Goal: Find specific page/section: Find specific page/section

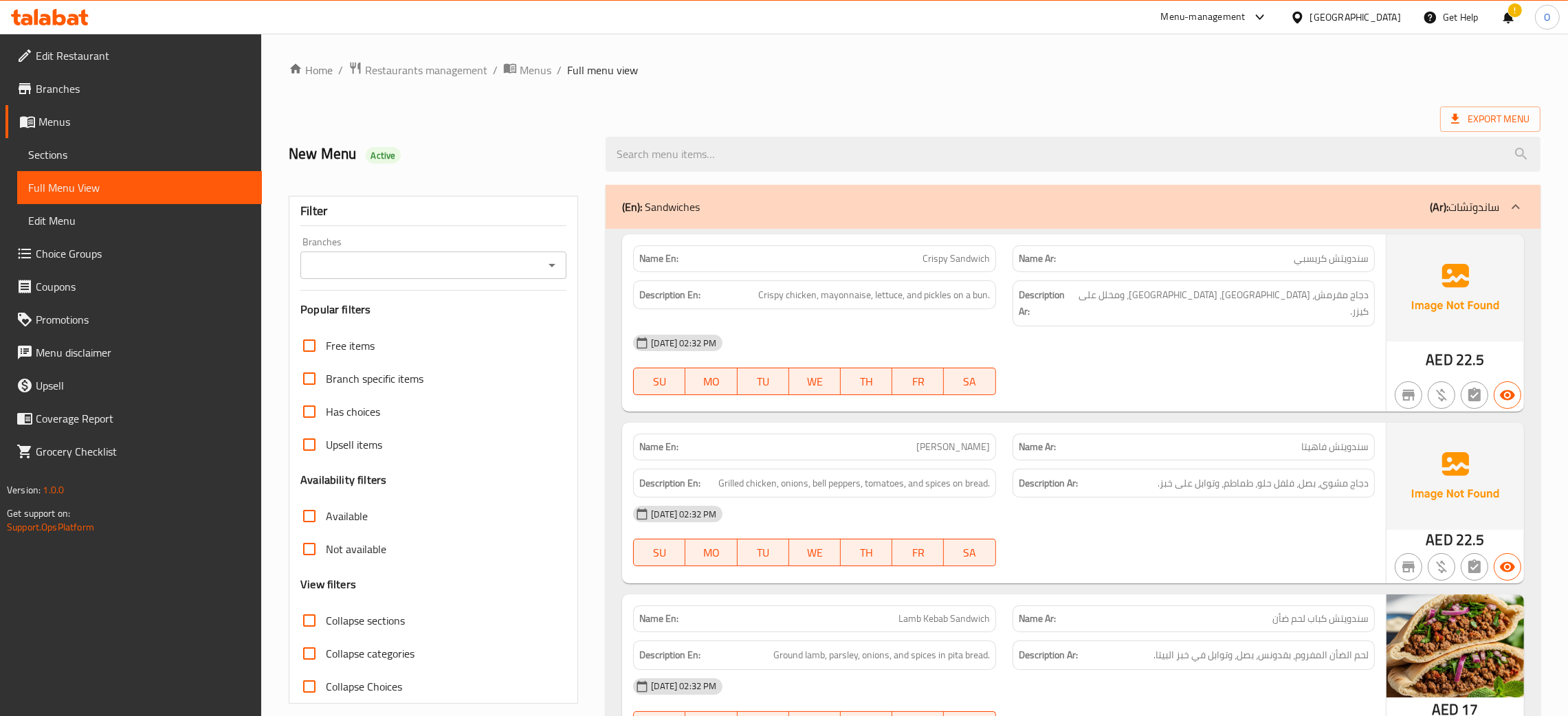
click at [1331, 22] on div "[GEOGRAPHIC_DATA]" at bounding box center [1355, 17] width 91 height 15
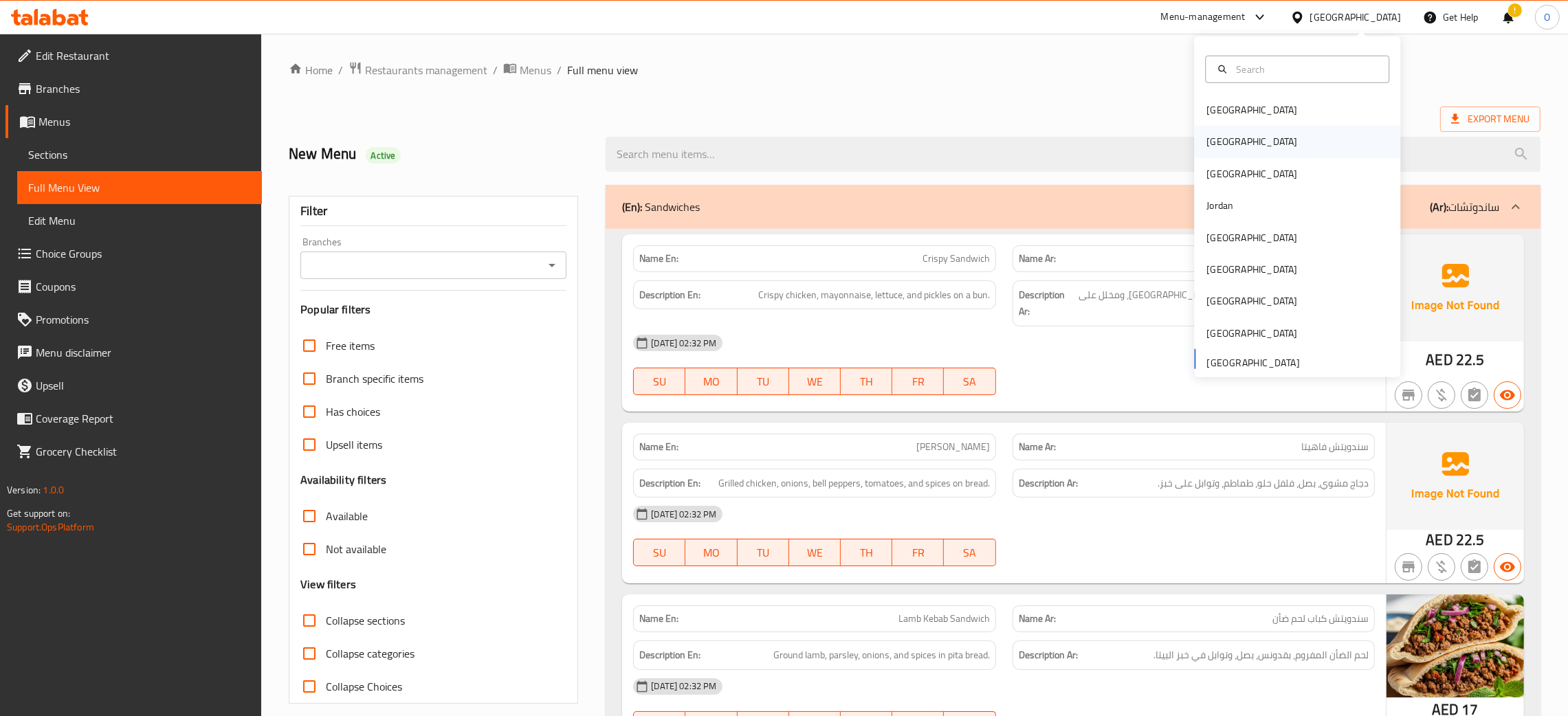
click at [1235, 146] on div "[GEOGRAPHIC_DATA]" at bounding box center [1297, 141] width 206 height 31
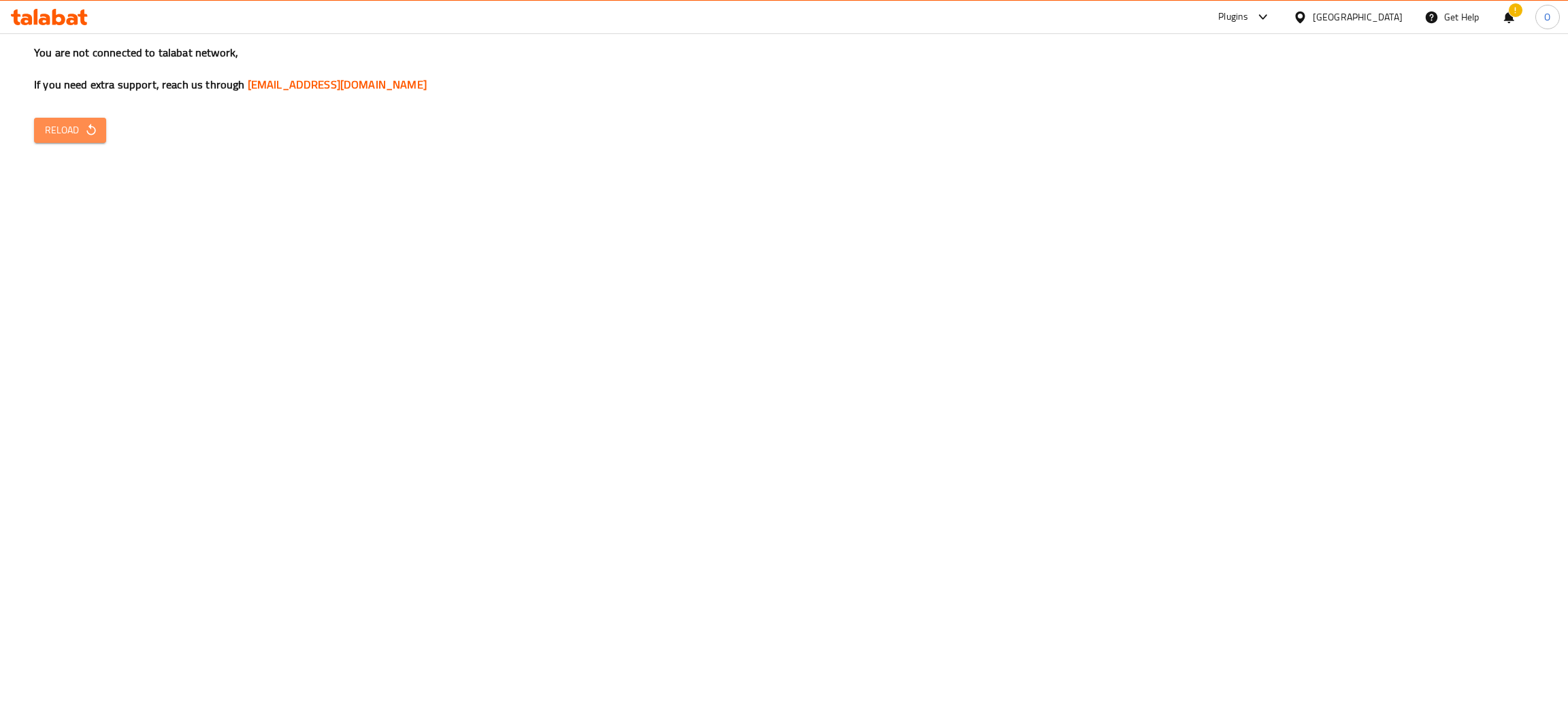
click at [68, 125] on span "Reload" at bounding box center [70, 130] width 50 height 17
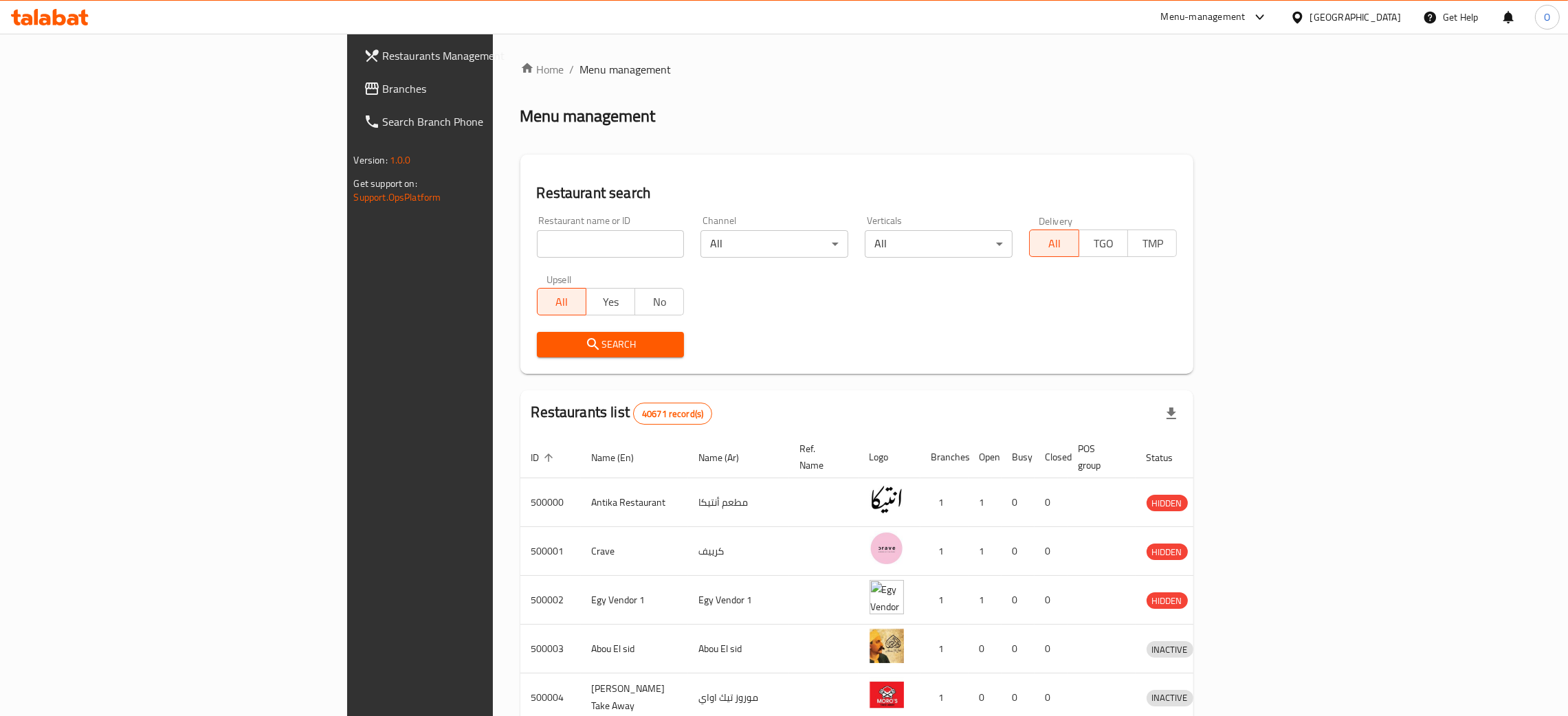
click at [537, 245] on input "search" at bounding box center [610, 244] width 148 height 28
paste input "il rione"
type input "il rione"
click button "Search" at bounding box center [610, 344] width 148 height 25
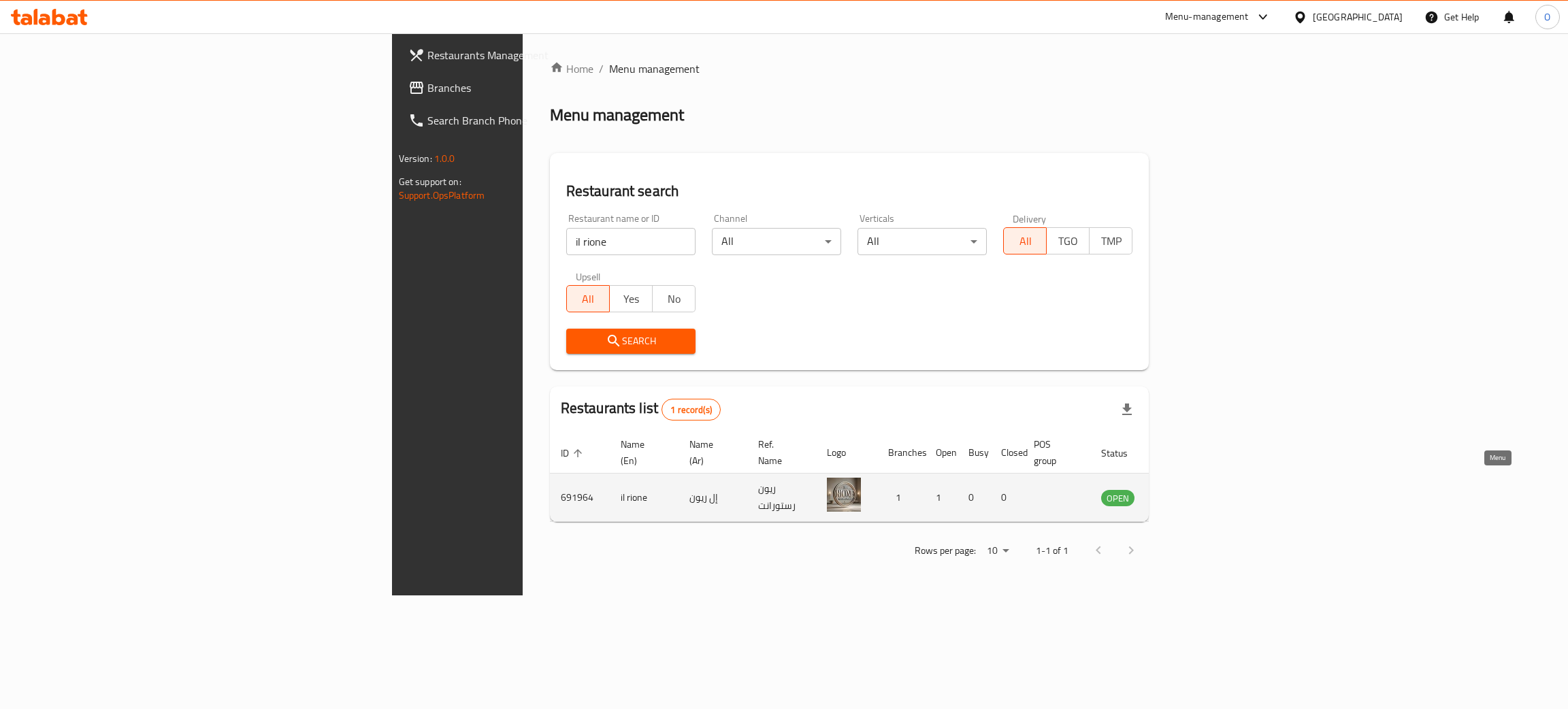
click at [1188, 493] on icon "enhanced table" at bounding box center [1181, 499] width 15 height 12
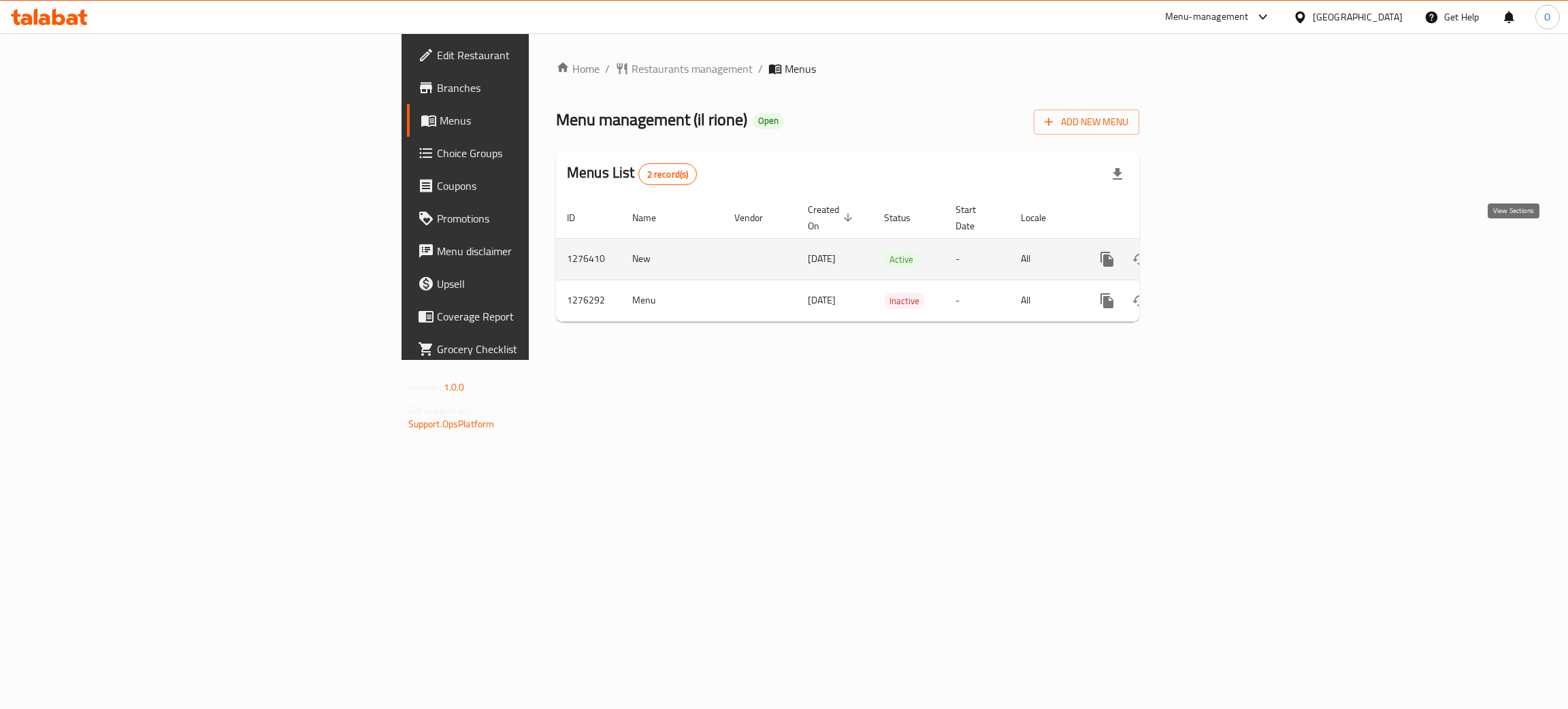
click at [1211, 253] on icon "enhanced table" at bounding box center [1205, 259] width 12 height 12
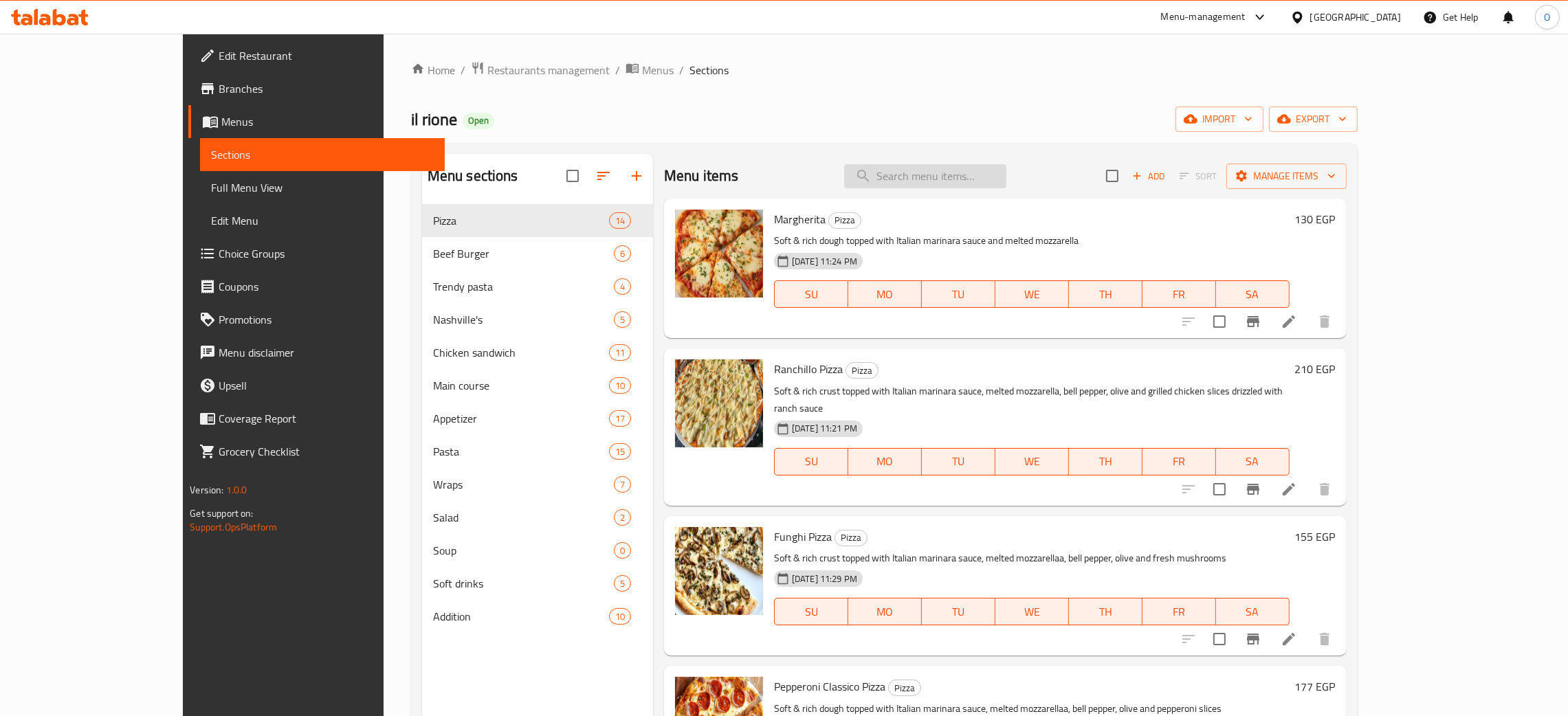
click at [963, 172] on input "search" at bounding box center [925, 176] width 162 height 24
paste input "Margherita"
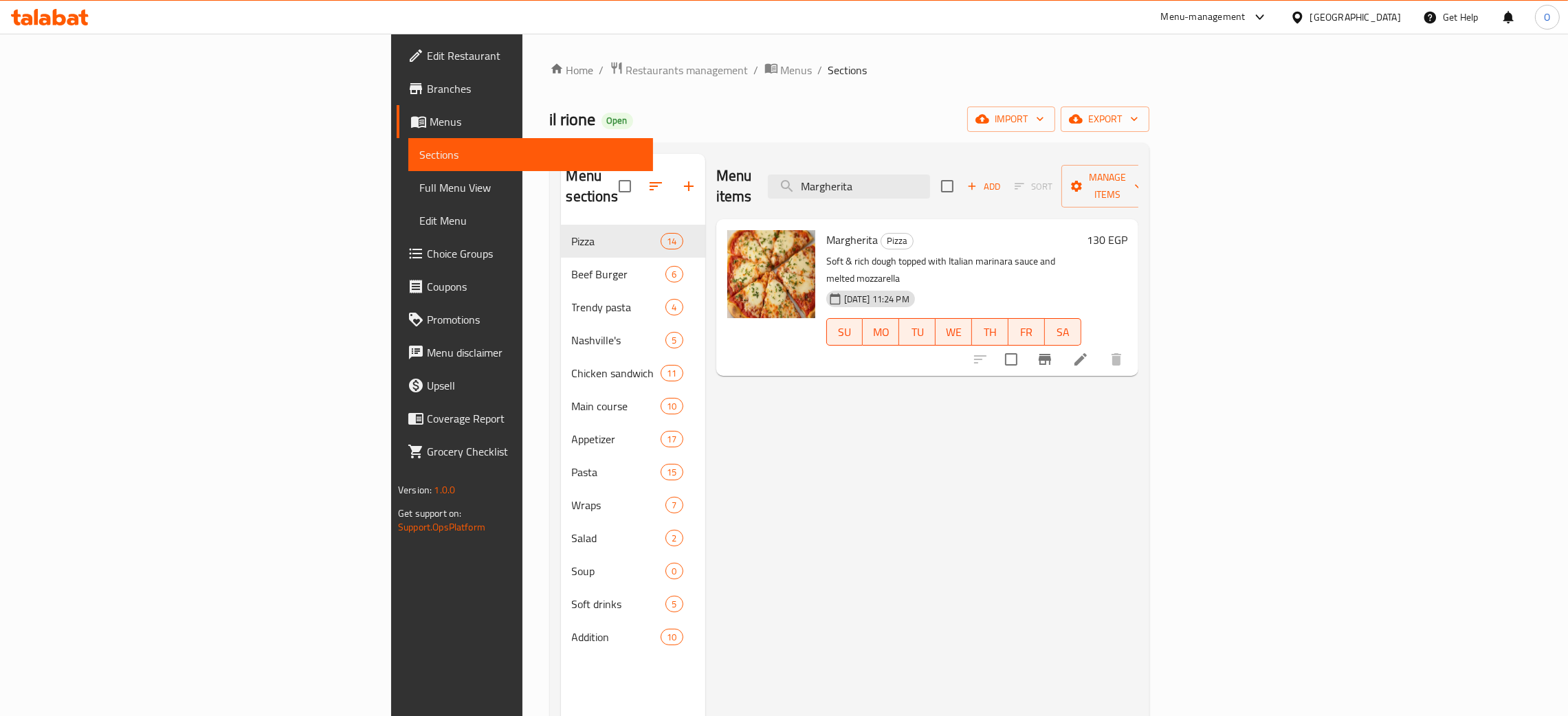
type input "Margherita"
click at [1400, 26] on div "[GEOGRAPHIC_DATA]" at bounding box center [1345, 17] width 132 height 33
click at [1390, 14] on div "[GEOGRAPHIC_DATA]" at bounding box center [1355, 17] width 91 height 15
click at [1293, 359] on div "United Arab Emirates" at bounding box center [1297, 360] width 206 height 31
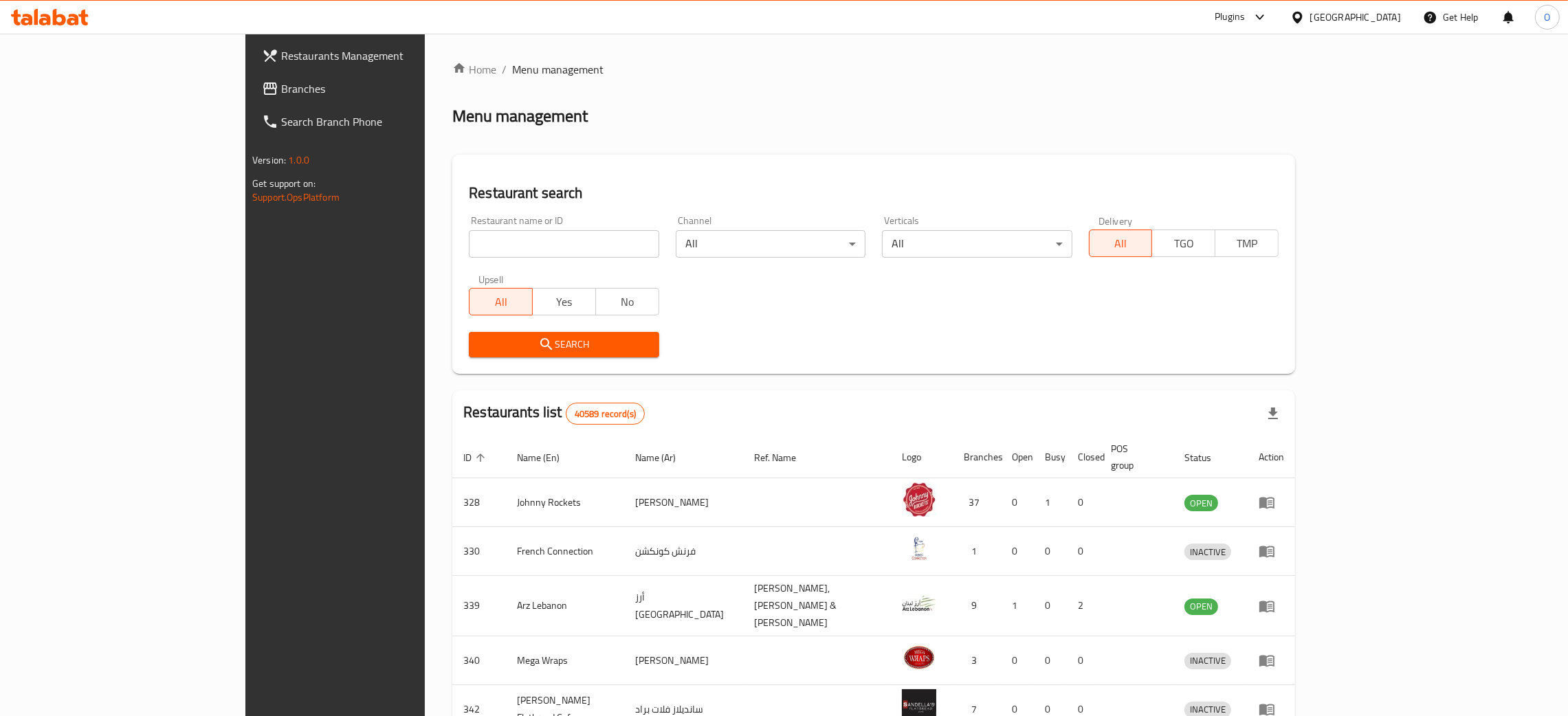
click at [469, 226] on div "Restaurant name or ID Restaurant name or ID" at bounding box center [563, 237] width 190 height 42
click at [469, 239] on input "search" at bounding box center [563, 244] width 190 height 28
paste input "YUMMY MIMOCHI SWEETS PREPARING"
click button "Search" at bounding box center [563, 344] width 190 height 25
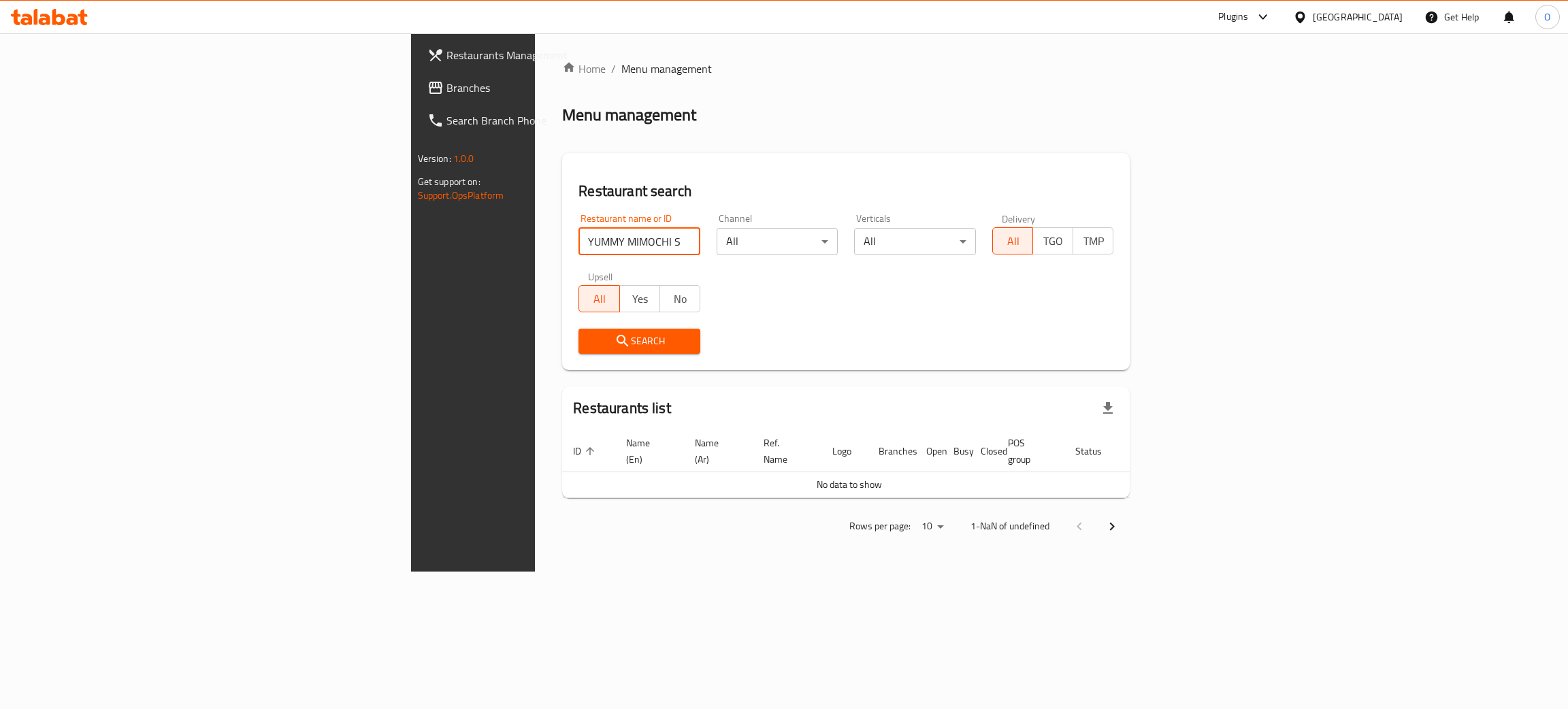
click at [579, 243] on input "YUMMY MIMOCHI SWEETS PREPARING" at bounding box center [639, 241] width 122 height 27
type input "YUMMY MIMOCHI SWEETS"
click button "Search" at bounding box center [639, 341] width 122 height 25
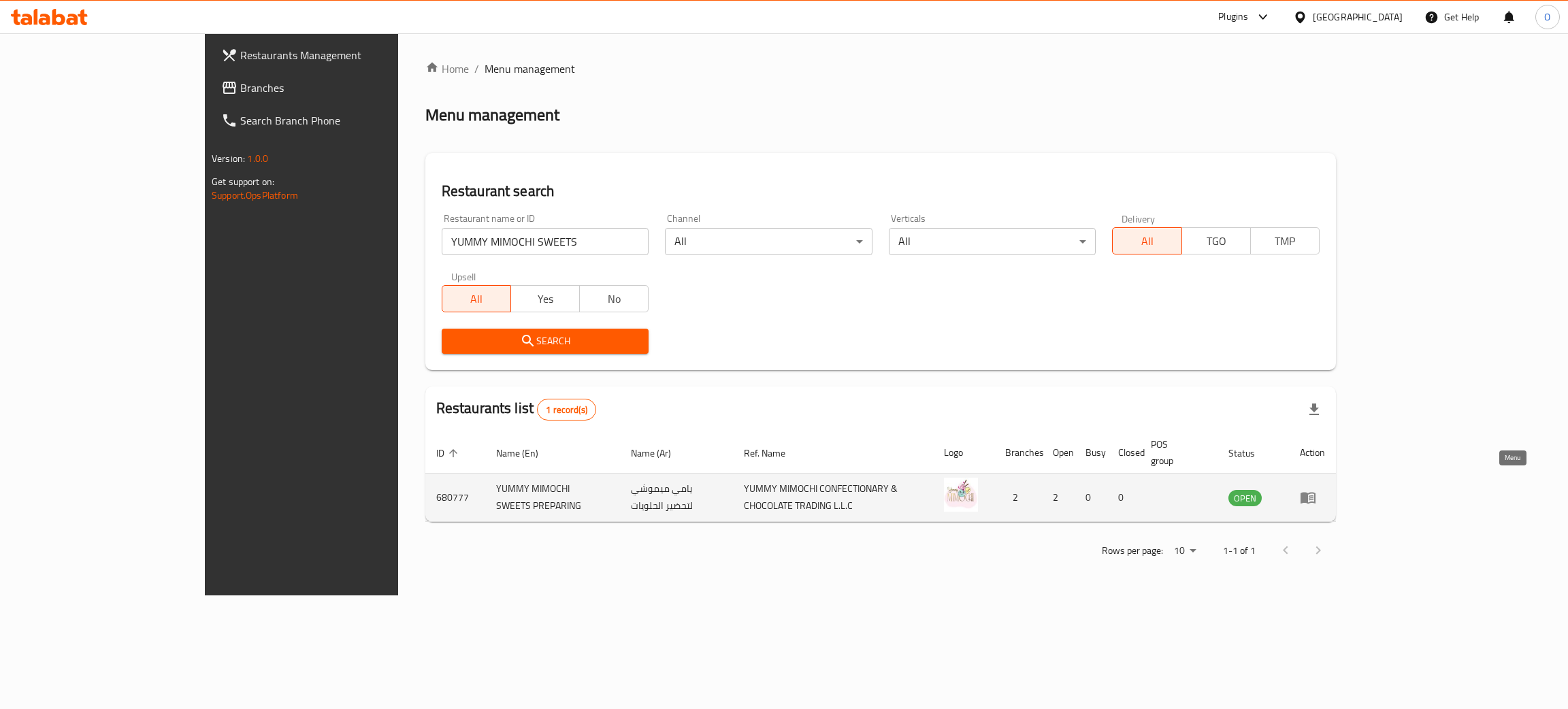
click at [1316, 493] on icon "enhanced table" at bounding box center [1308, 499] width 15 height 12
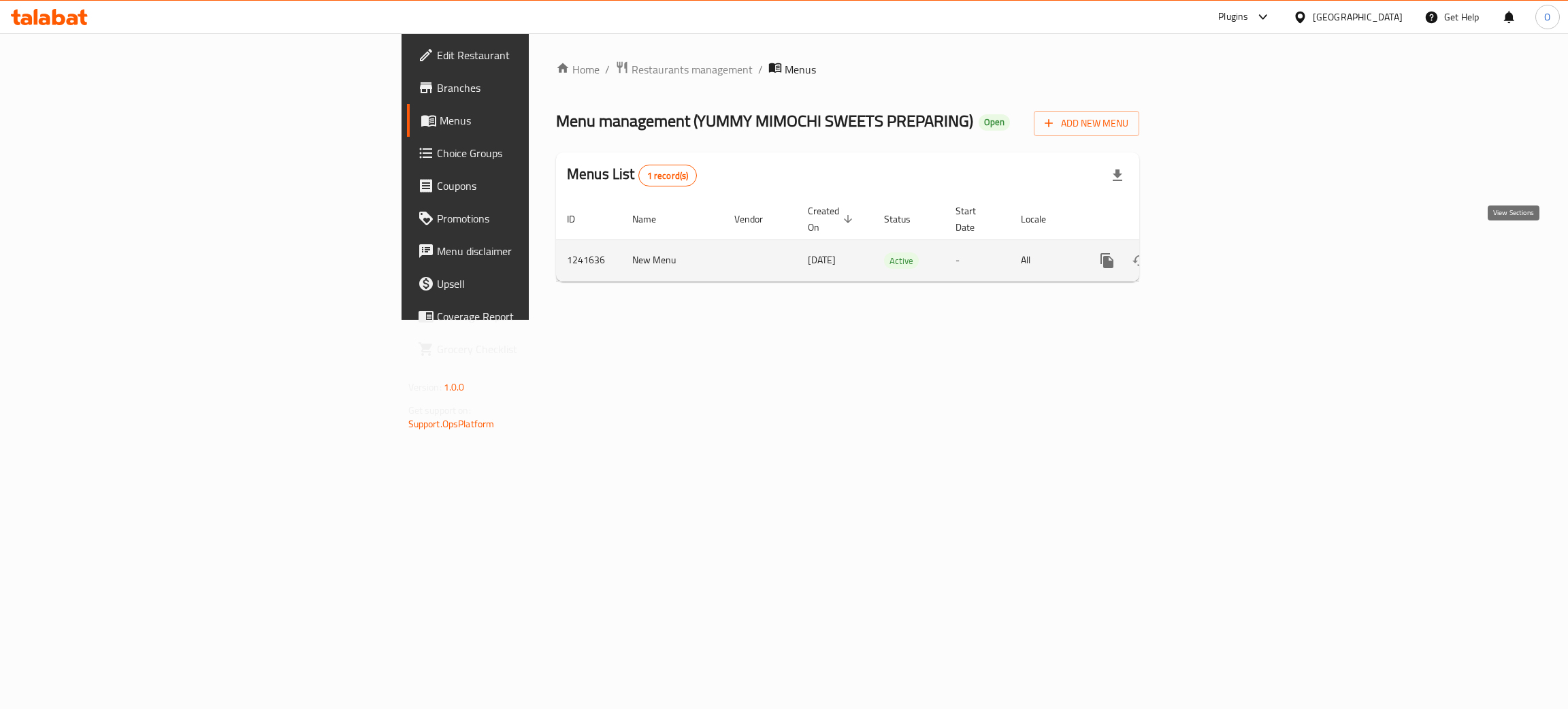
click at [1211, 254] on icon "enhanced table" at bounding box center [1205, 260] width 12 height 12
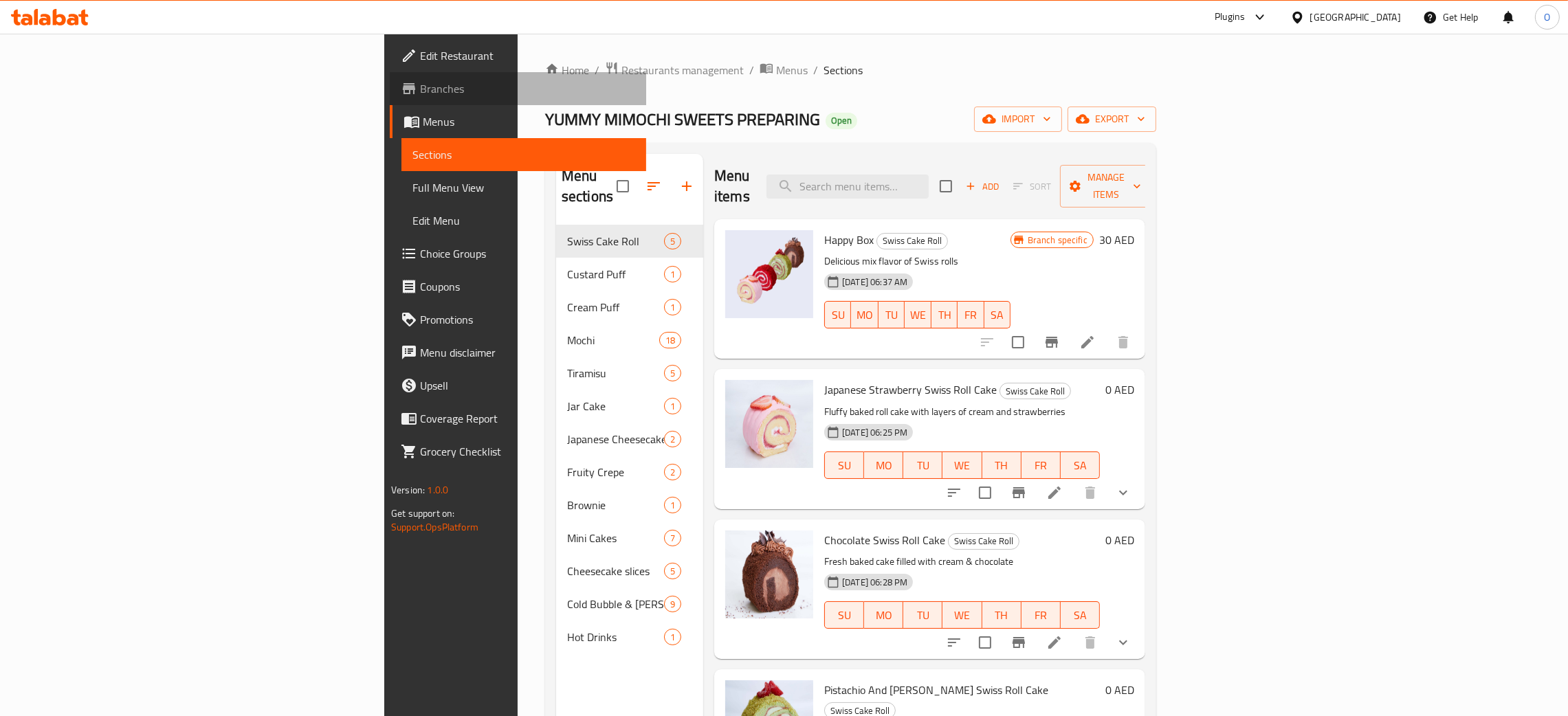
click at [420, 81] on span "Branches" at bounding box center [528, 89] width 215 height 17
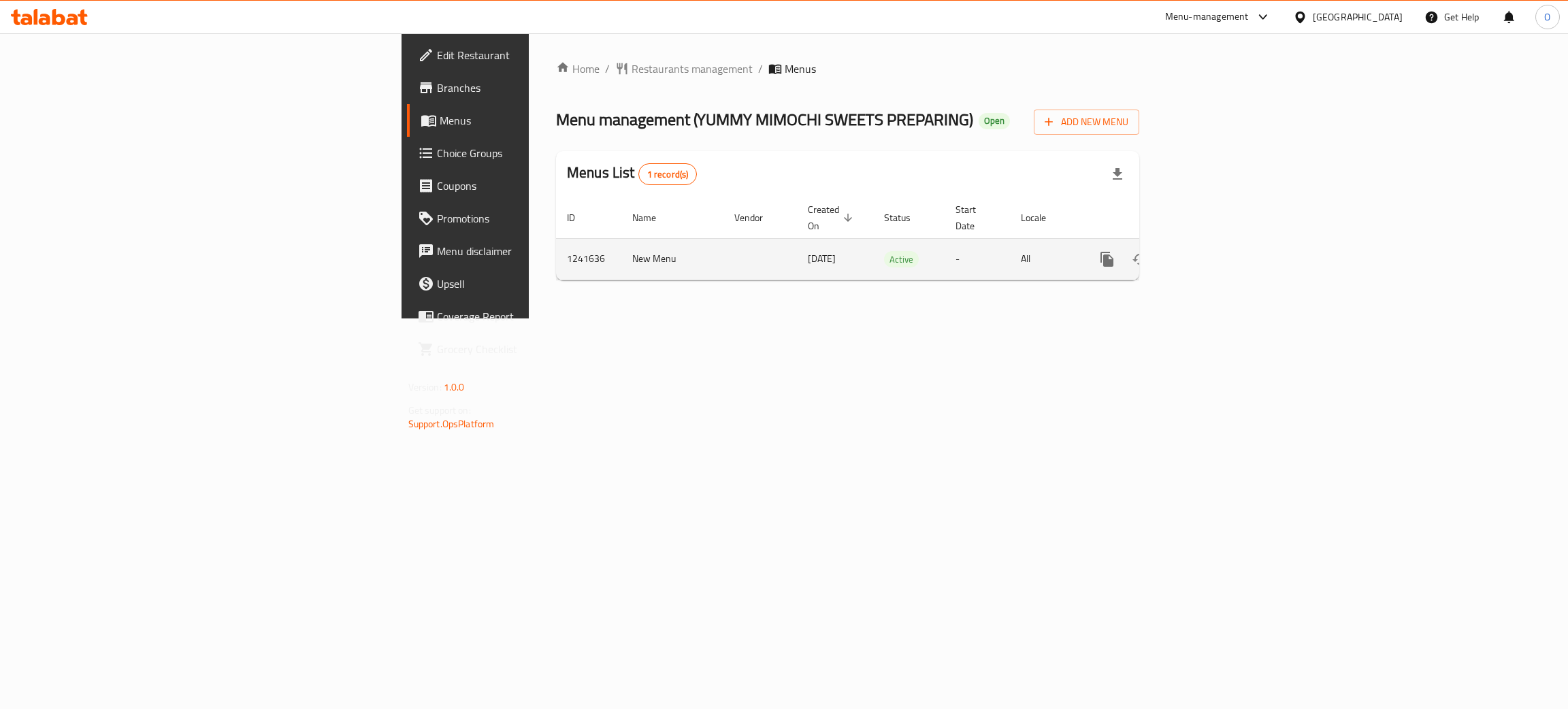
click at [556, 246] on td "1241636" at bounding box center [589, 259] width 66 height 42
drag, startPoint x: 321, startPoint y: 246, endPoint x: 316, endPoint y: 239, distance: 8.6
click at [556, 246] on td "1241636" at bounding box center [589, 259] width 66 height 42
copy td "1241636"
click at [632, 72] on span "Restaurants management" at bounding box center [692, 68] width 121 height 17
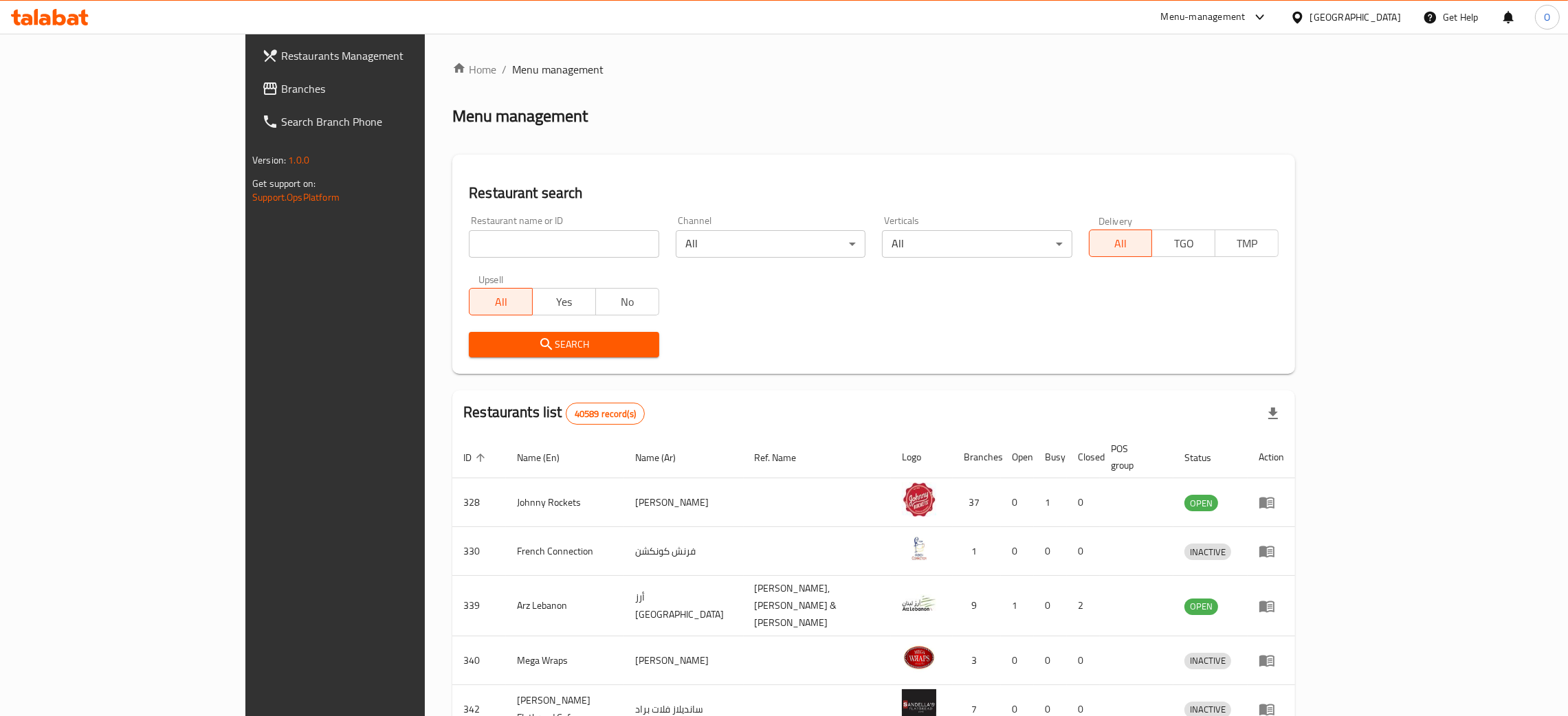
click at [471, 254] on input "search" at bounding box center [563, 244] width 190 height 28
paste input "680777"
type input "680777"
click button "Search" at bounding box center [563, 344] width 190 height 25
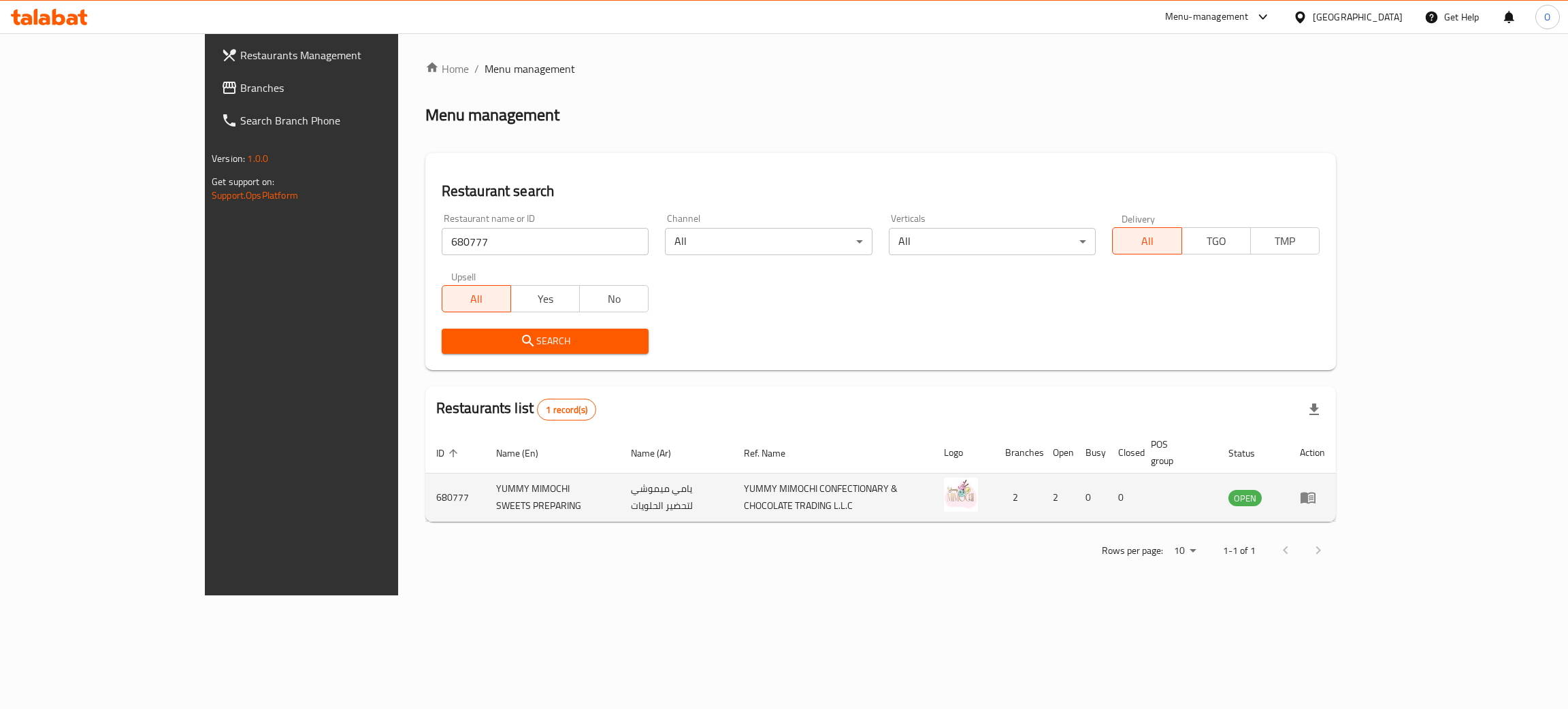
click at [620, 482] on td "يامي ميموشي لتحضير الحلويات" at bounding box center [677, 497] width 113 height 48
copy td "يامي ميموشي لتحضير الحلويات"
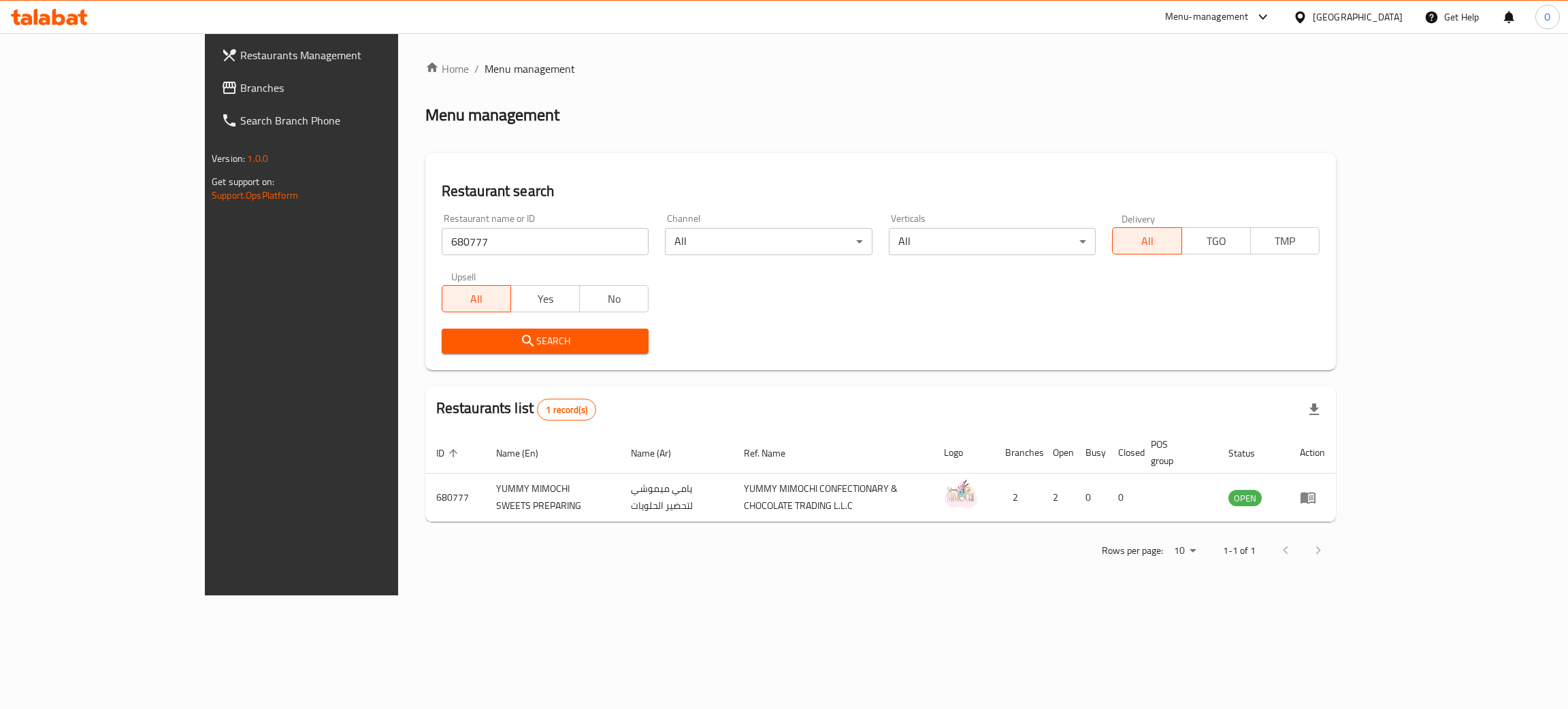
click at [1335, 9] on div "[GEOGRAPHIC_DATA]" at bounding box center [1358, 17] width 90 height 15
type input "om"
click at [1257, 114] on div "[GEOGRAPHIC_DATA]" at bounding box center [1300, 108] width 204 height 31
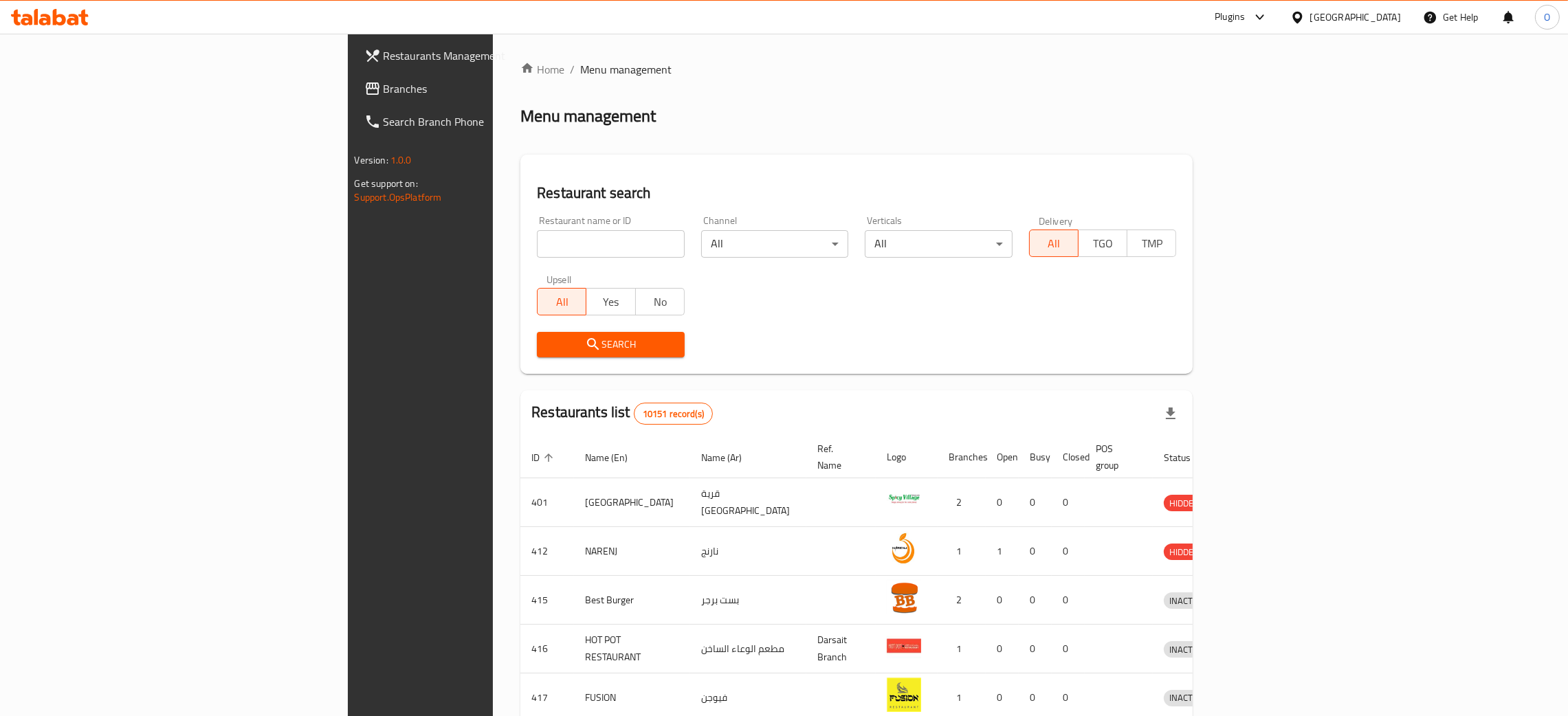
click at [537, 237] on input "search" at bounding box center [610, 244] width 148 height 28
paste input "Noor Al Deera"
type input "Noor Al Deera"
click button "Search" at bounding box center [610, 344] width 148 height 25
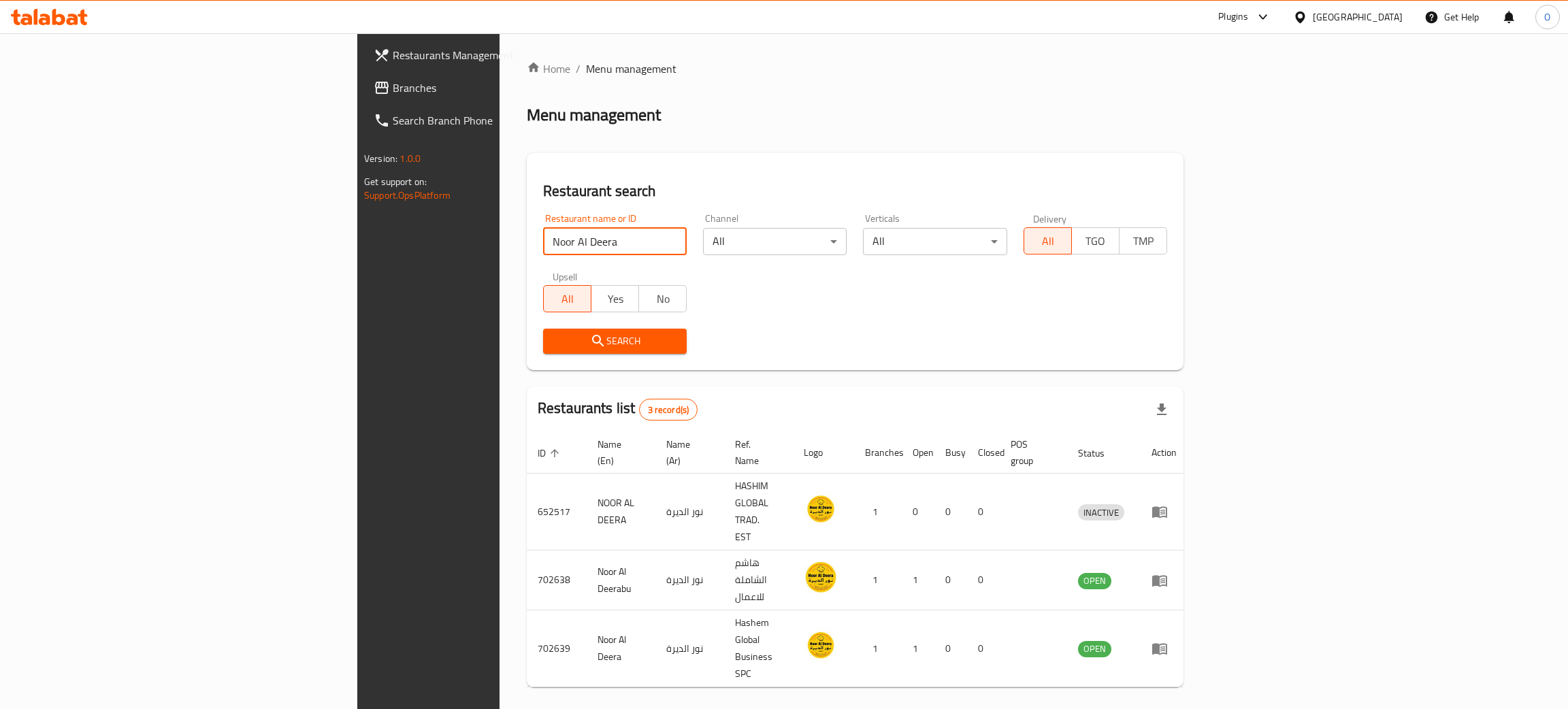
click at [393, 88] on span "Branches" at bounding box center [500, 88] width 215 height 17
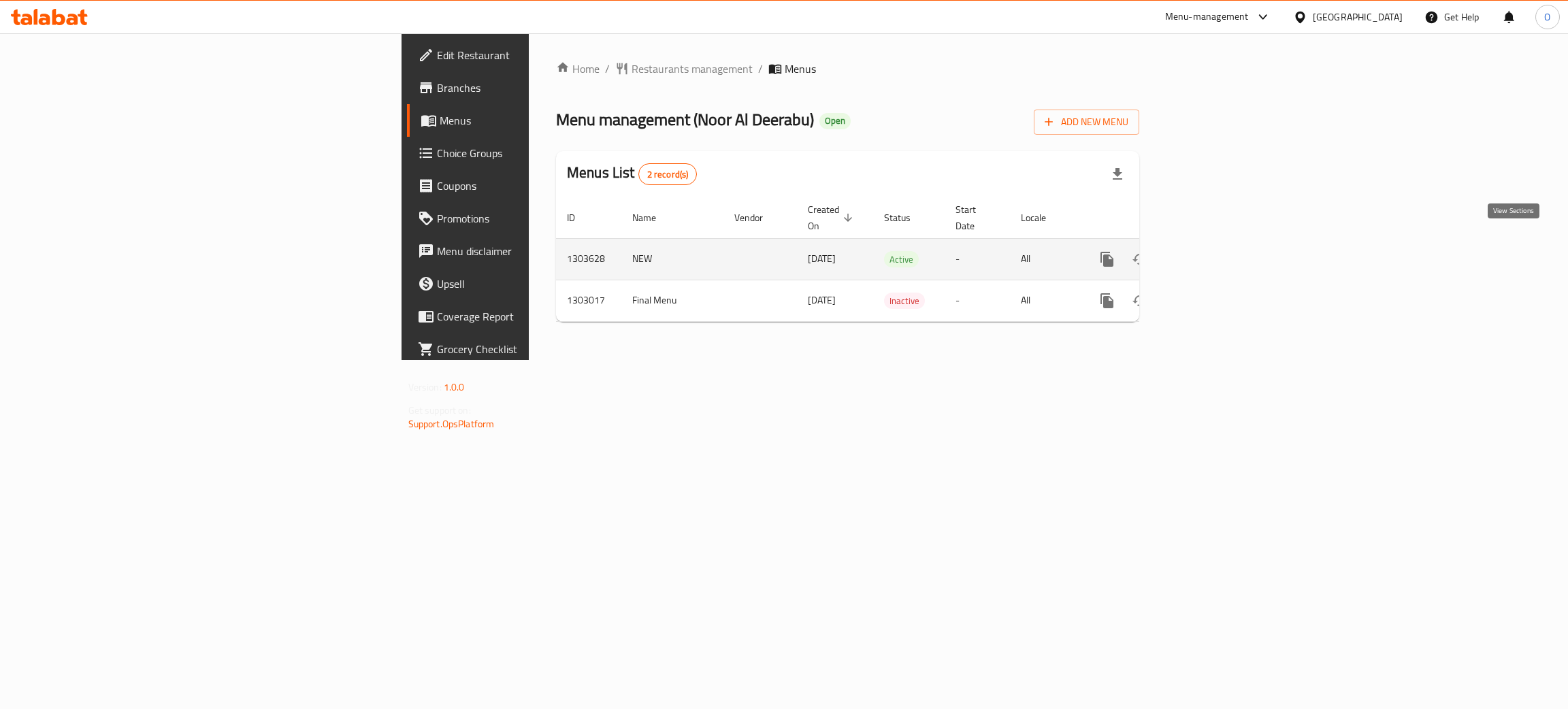
click at [1213, 251] on icon "enhanced table" at bounding box center [1206, 259] width 17 height 17
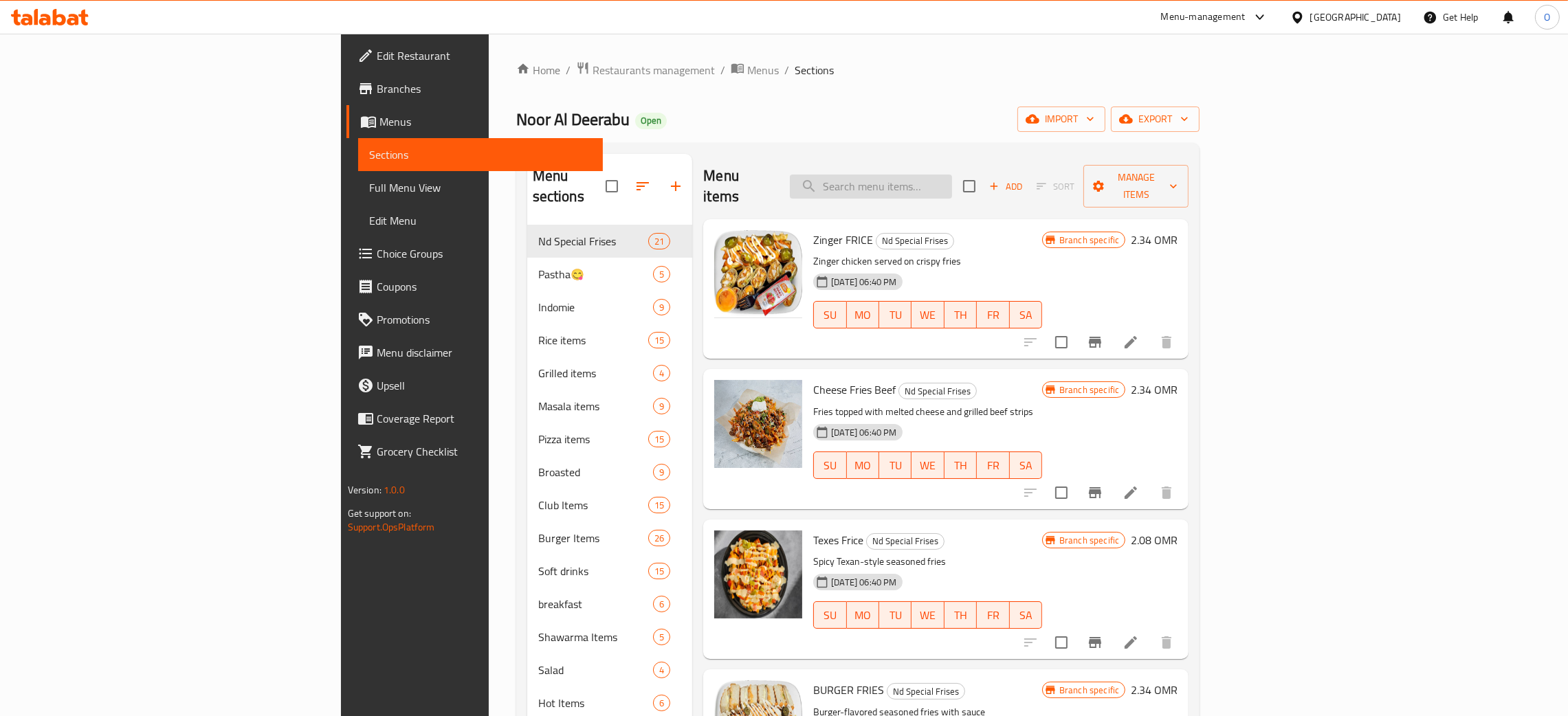
click at [952, 180] on input "search" at bounding box center [870, 186] width 162 height 24
paste input "Prawn Fried Rice Large"
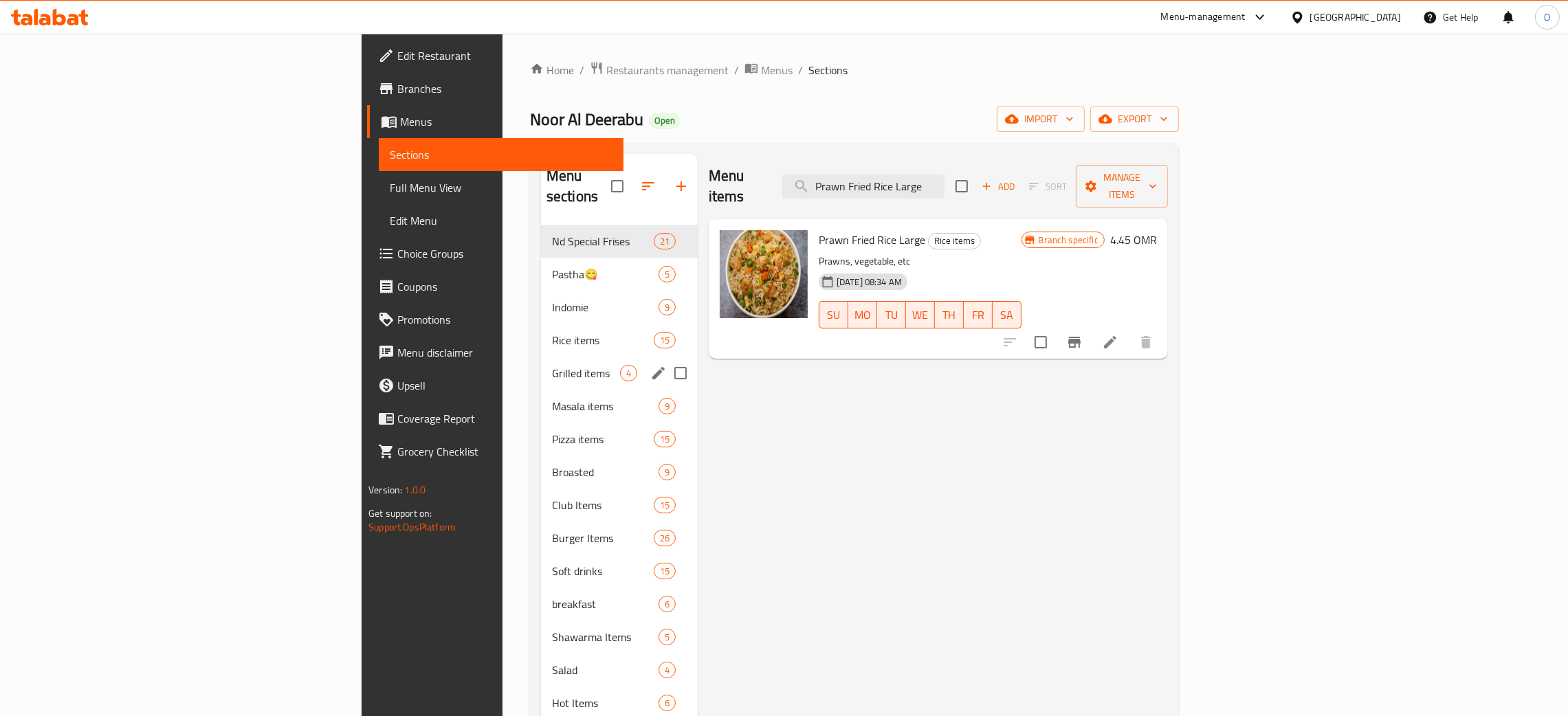
type input "Prawn Fried Rice Large"
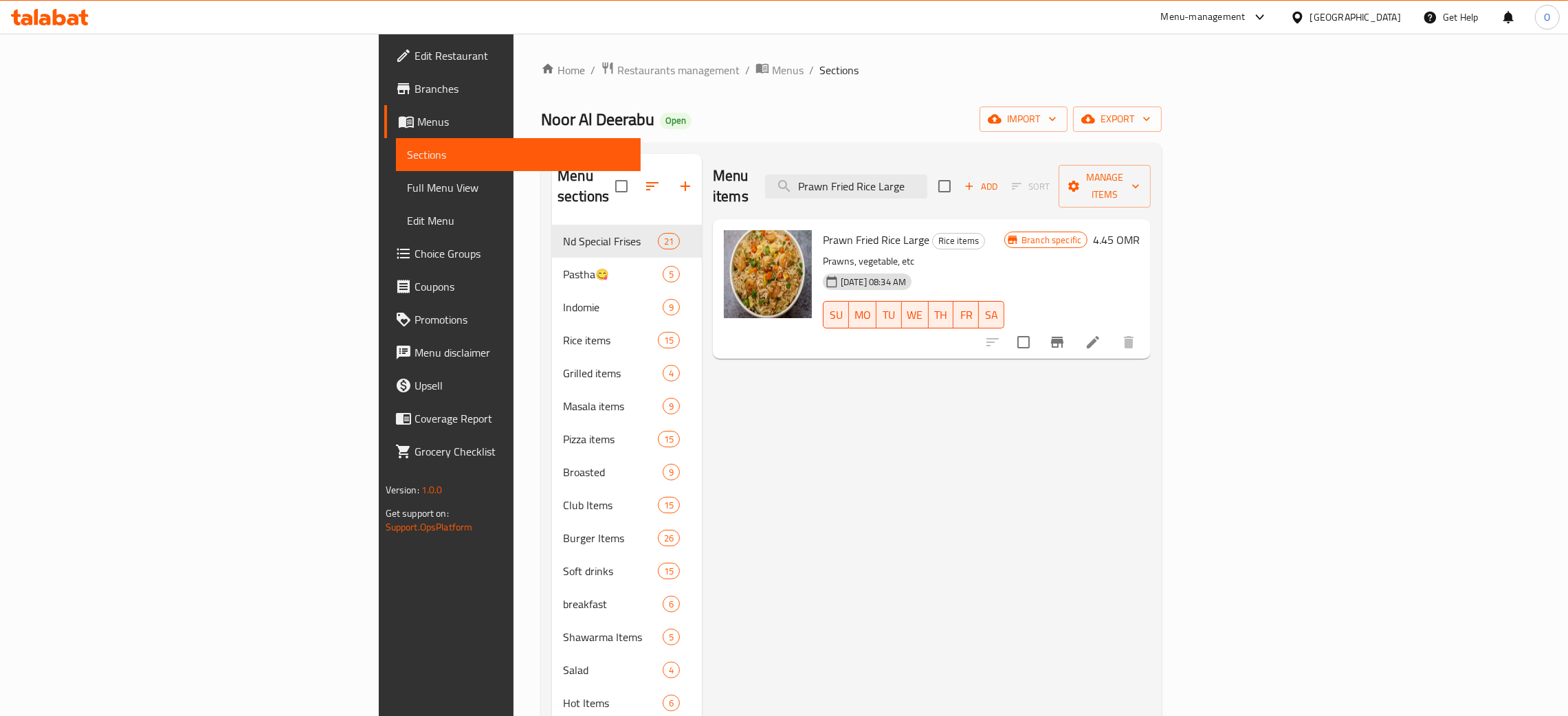
click at [1389, 23] on div "Oman" at bounding box center [1355, 17] width 91 height 15
click at [1235, 140] on div "[GEOGRAPHIC_DATA]" at bounding box center [1297, 141] width 206 height 31
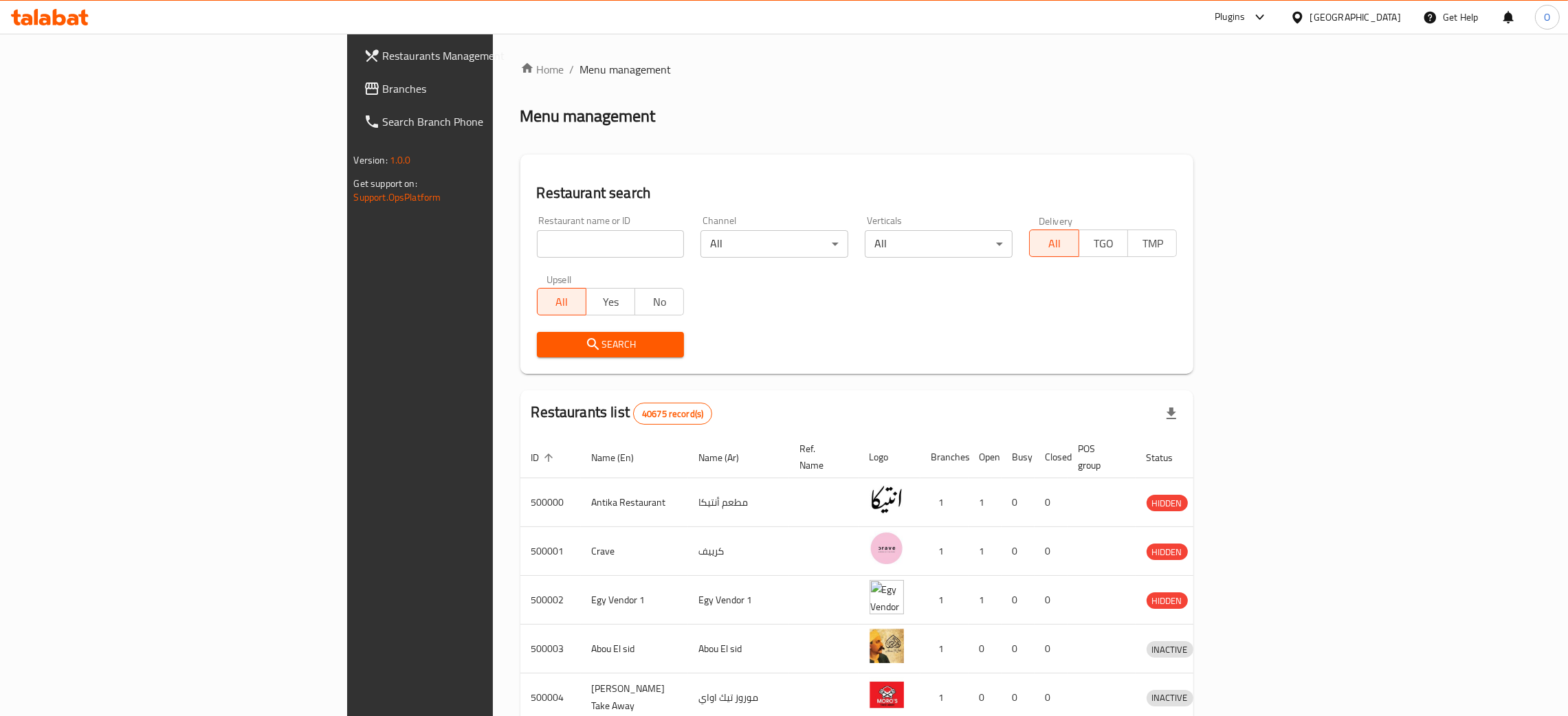
click at [537, 239] on input "search" at bounding box center [610, 244] width 148 height 28
paste input "عطوة"
type input "عطوة"
click button "Search" at bounding box center [610, 344] width 148 height 25
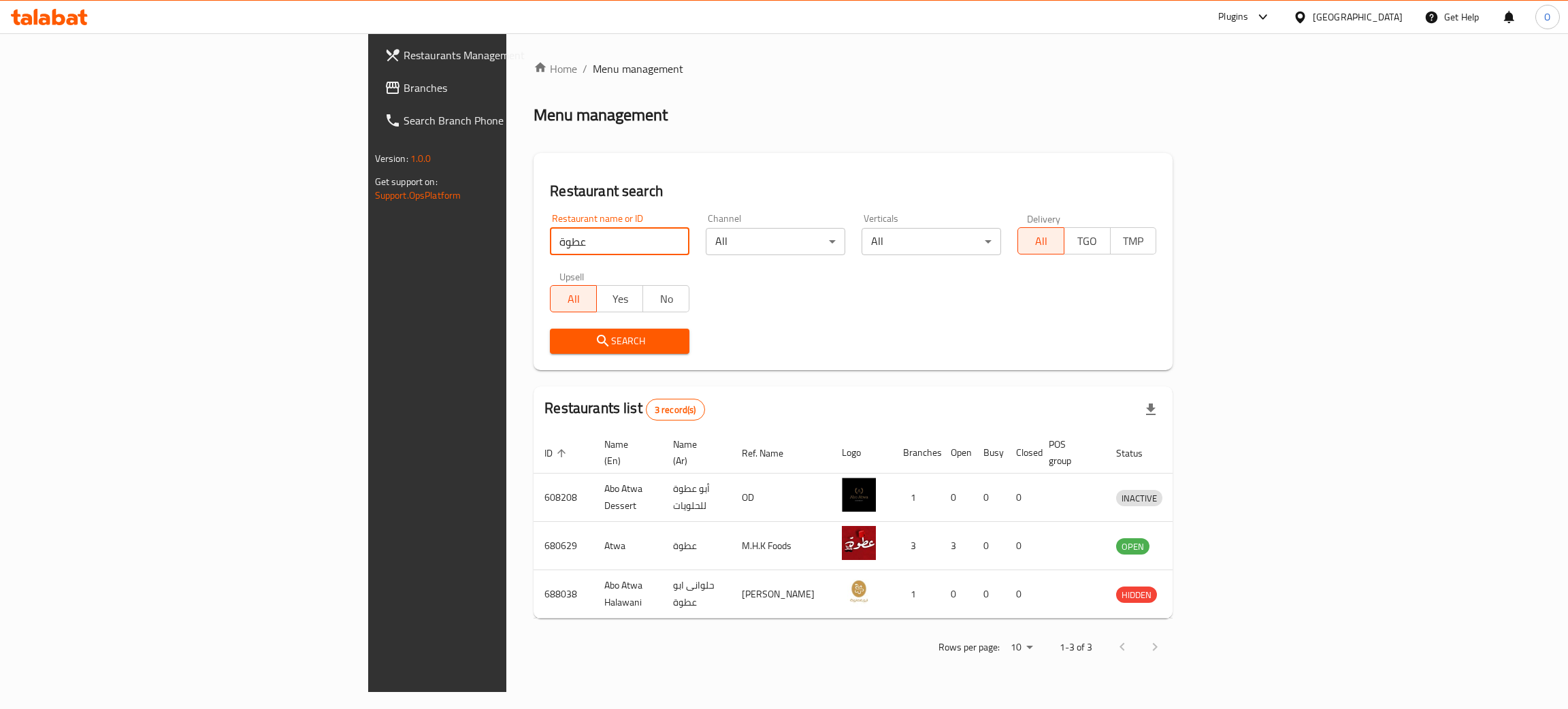
click at [404, 88] on span "Branches" at bounding box center [511, 88] width 215 height 17
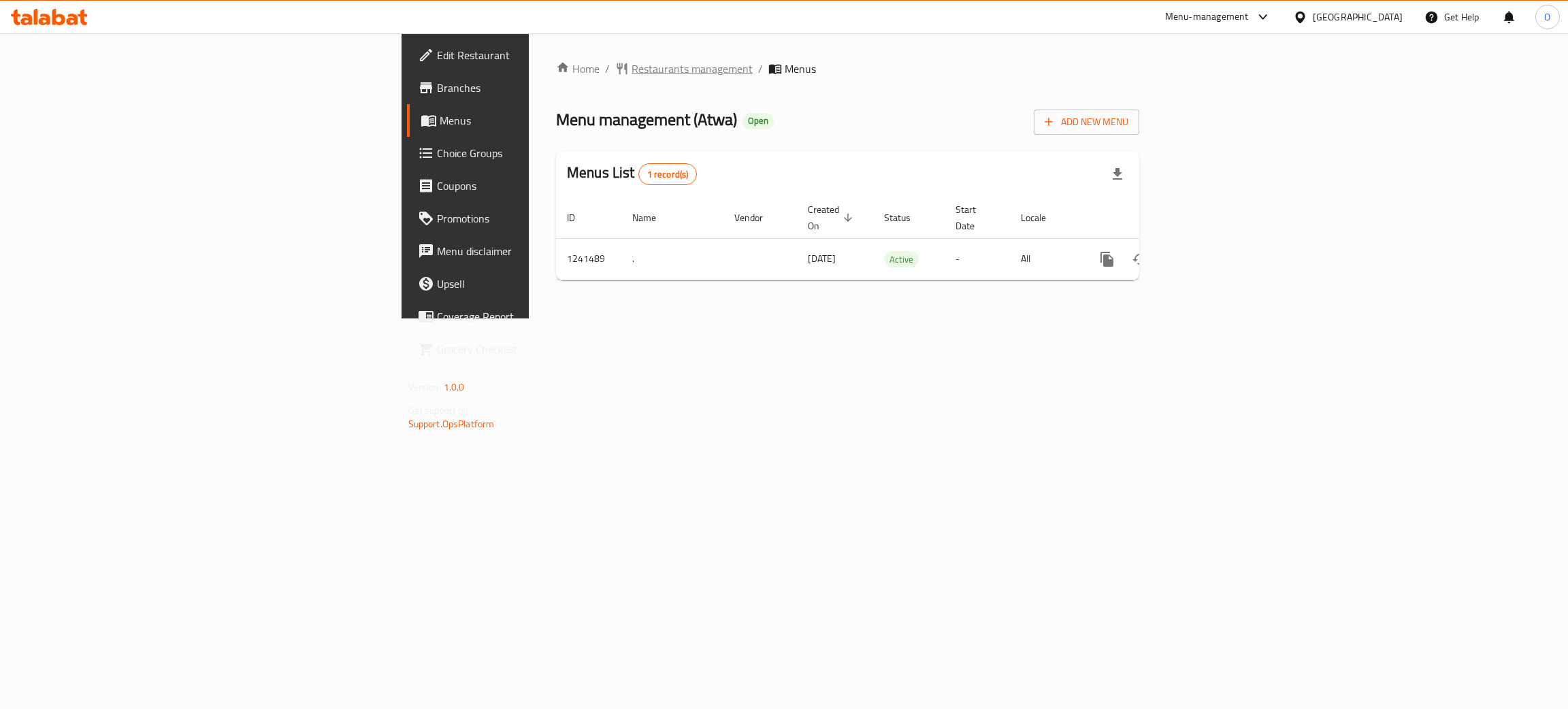
click at [632, 76] on span "Restaurants management" at bounding box center [692, 68] width 121 height 17
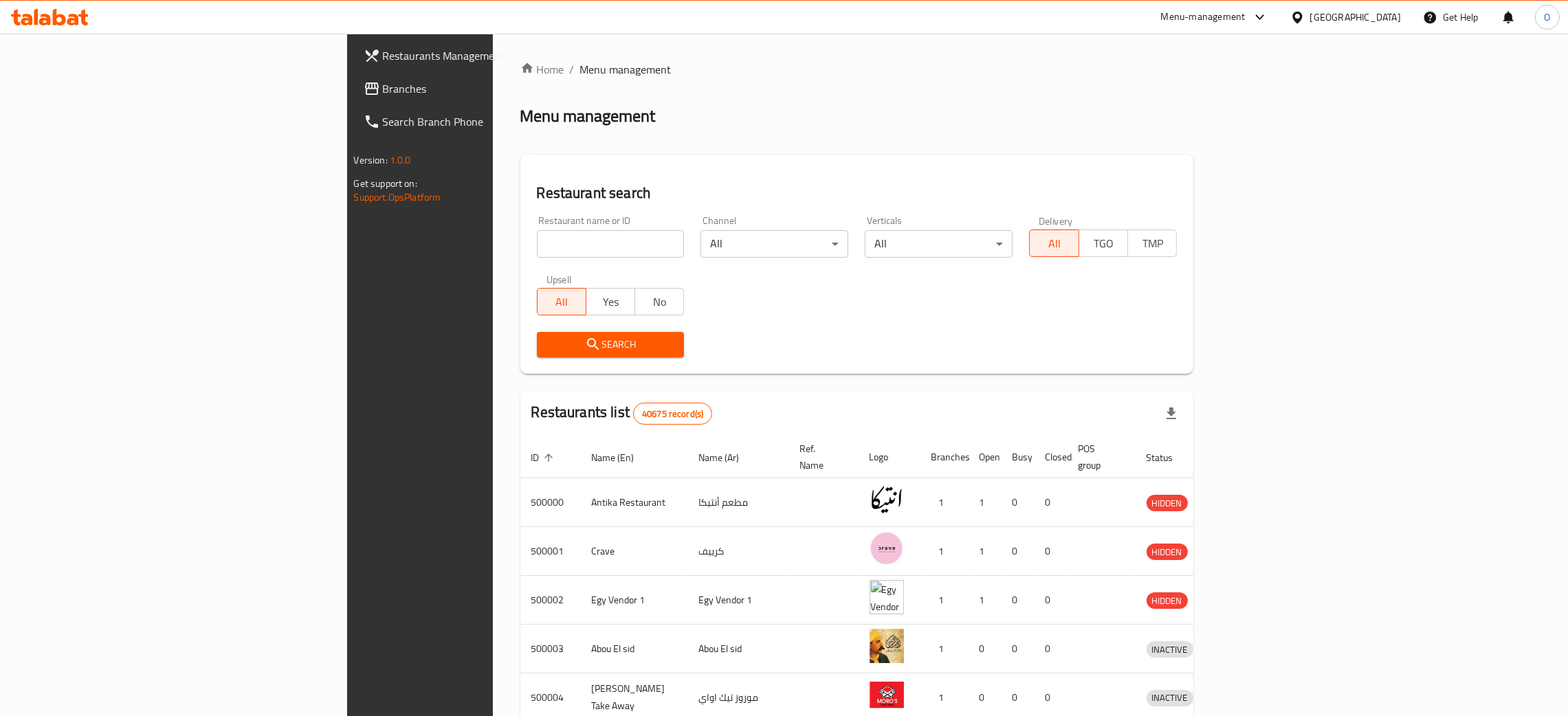
click at [537, 247] on input "search" at bounding box center [610, 244] width 148 height 28
paste input "680629"
type input "680629"
click button "Search" at bounding box center [610, 344] width 148 height 25
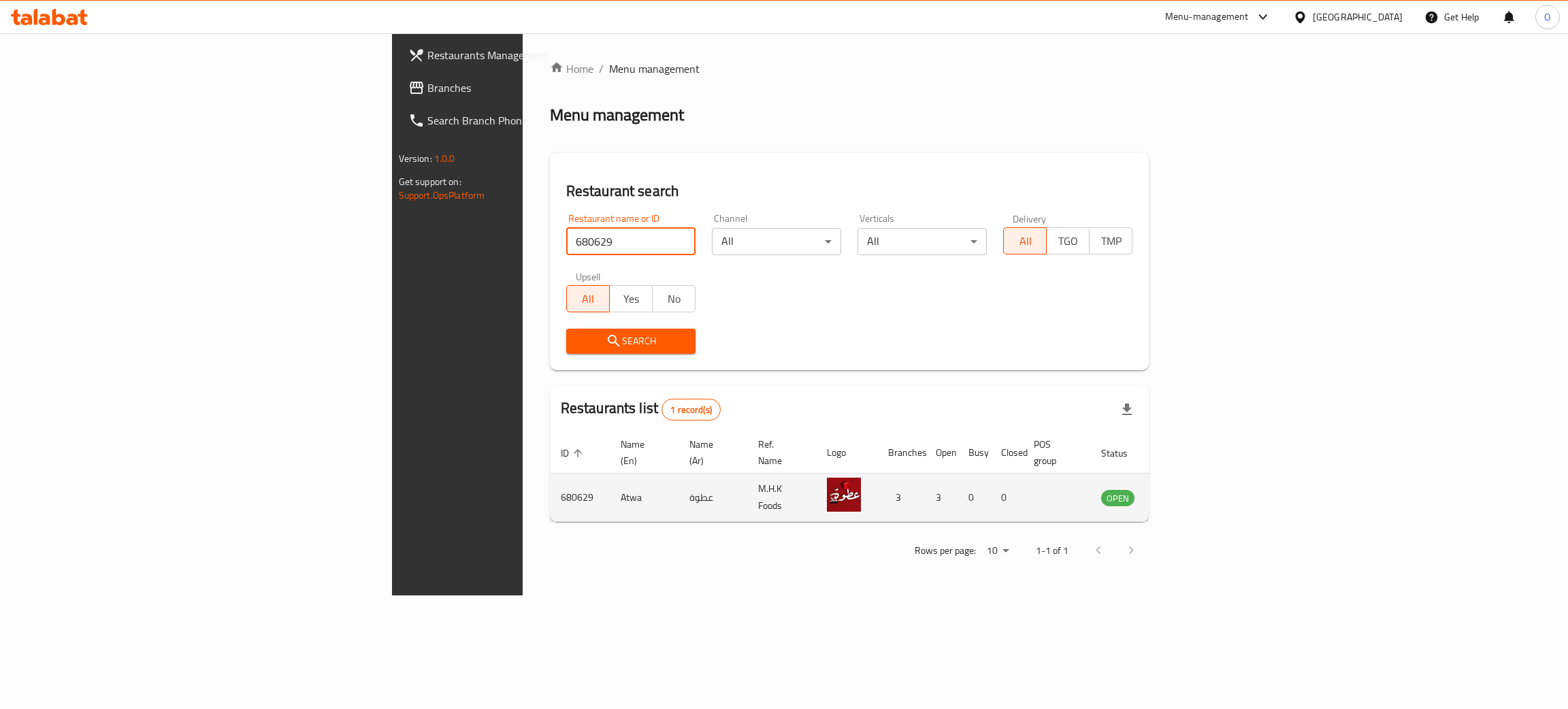
click at [610, 485] on td "Atwa" at bounding box center [643, 497] width 68 height 48
copy td "Atwa"
click at [679, 487] on td "عطوة" at bounding box center [713, 497] width 68 height 48
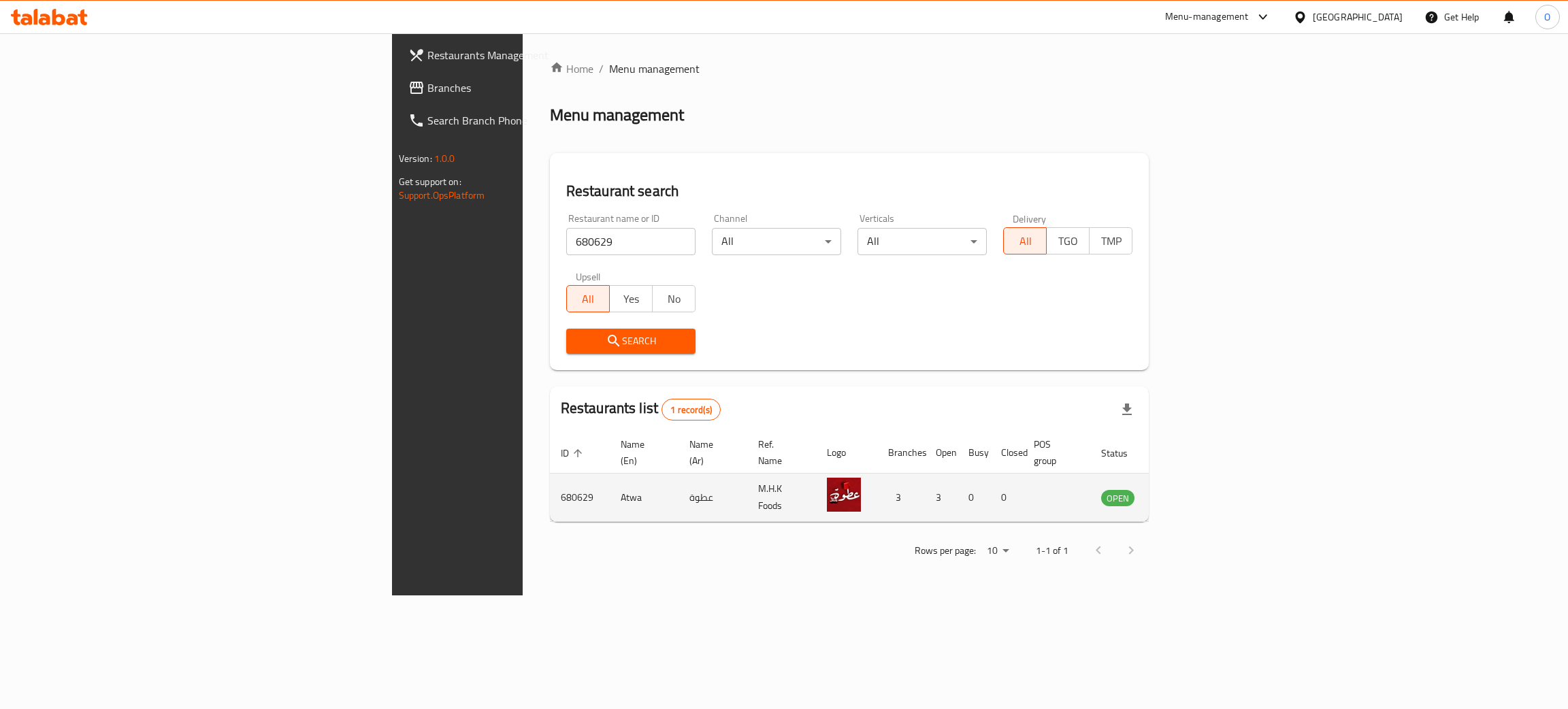
click at [679, 487] on td "عطوة" at bounding box center [713, 497] width 68 height 48
copy td "عطوة"
